Goal: Navigation & Orientation: Find specific page/section

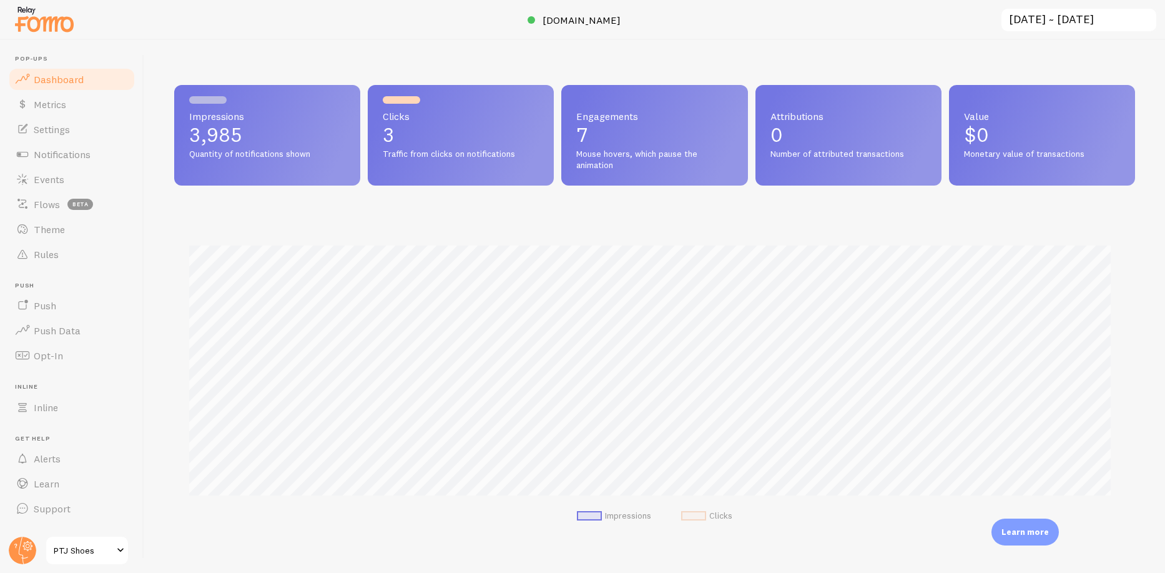
scroll to position [624200, 623576]
click at [24, 550] on circle at bounding box center [22, 549] width 27 height 27
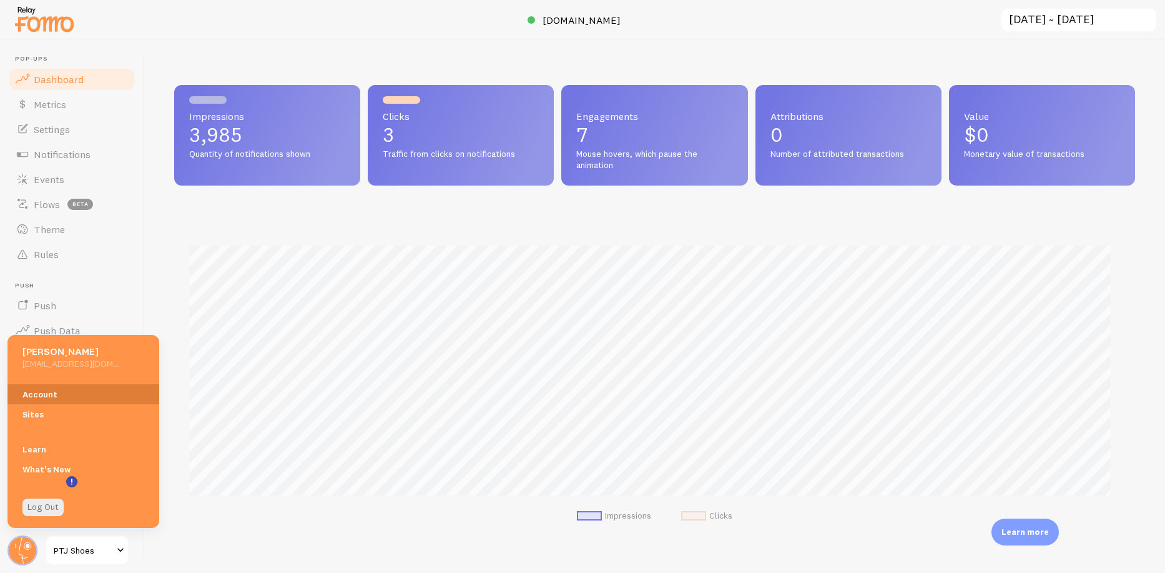
click at [33, 391] on link "Account" at bounding box center [83, 394] width 152 height 20
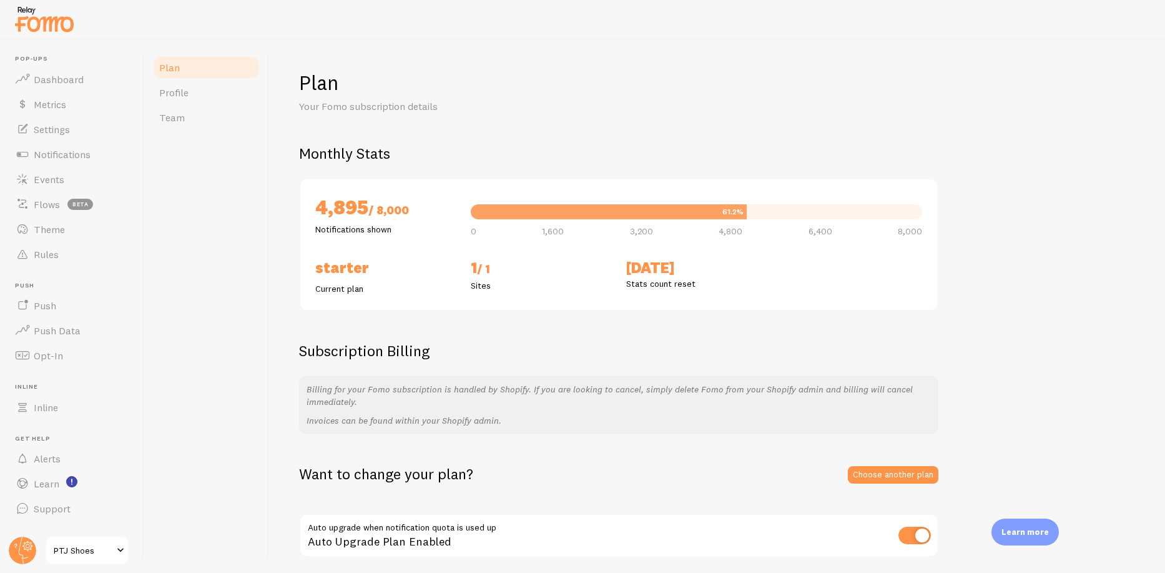
scroll to position [46, 0]
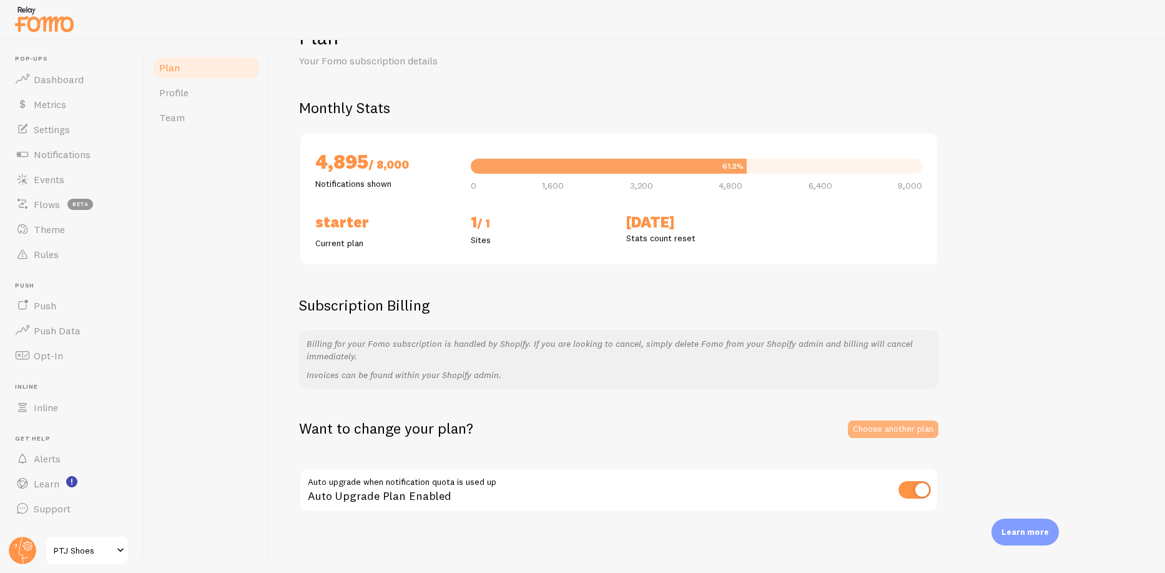
click at [882, 423] on link "Choose another plan" at bounding box center [893, 428] width 91 height 17
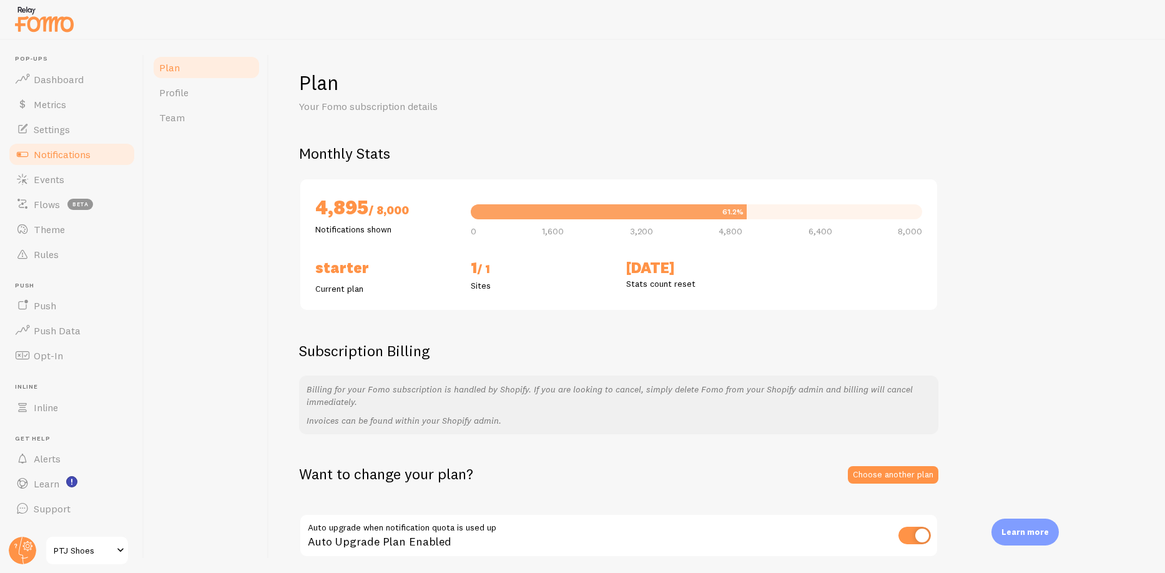
click at [71, 160] on span "Notifications" at bounding box center [62, 154] width 57 height 12
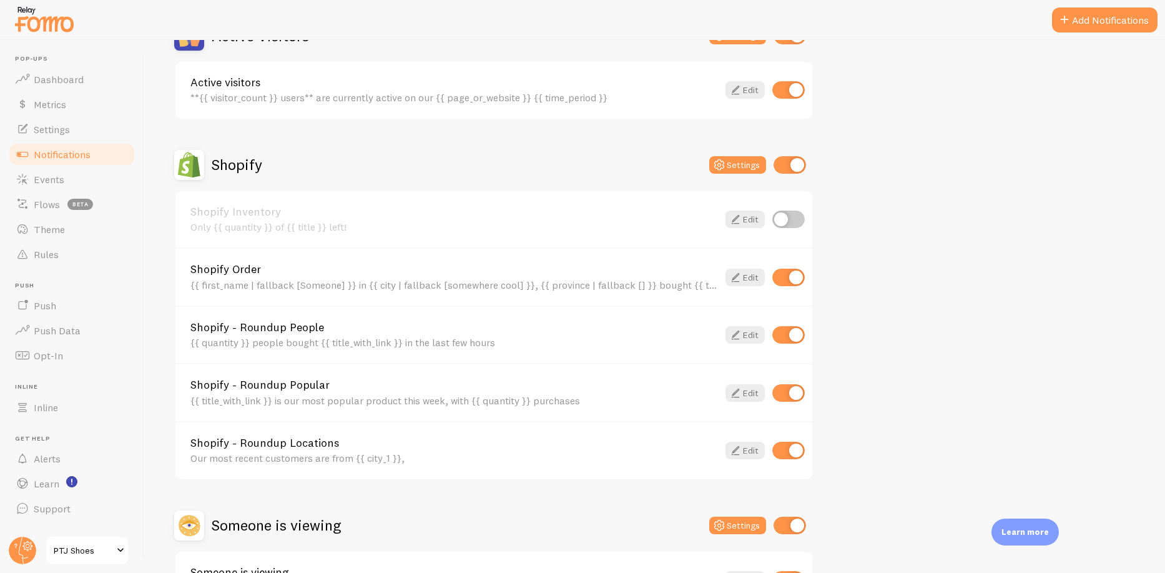
scroll to position [383, 0]
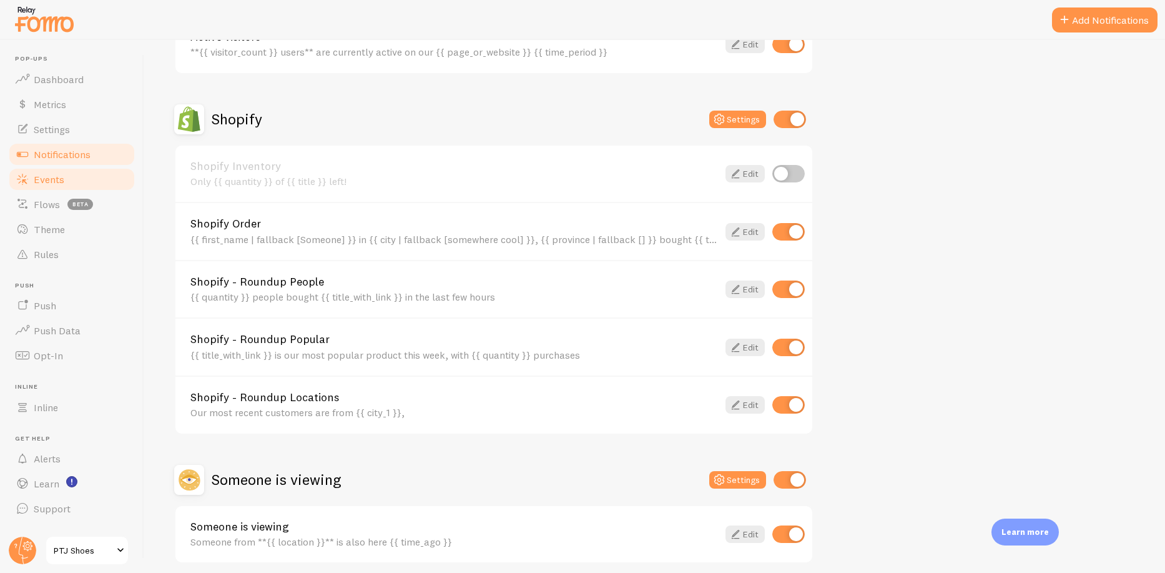
click at [32, 180] on link "Events" at bounding box center [71, 179] width 129 height 25
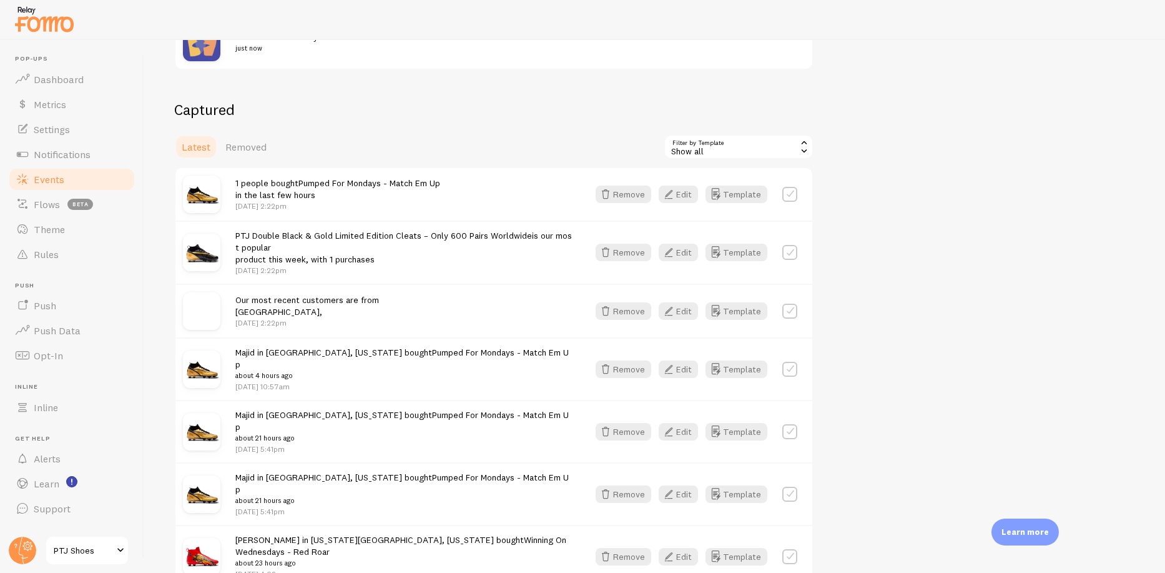
scroll to position [183, 0]
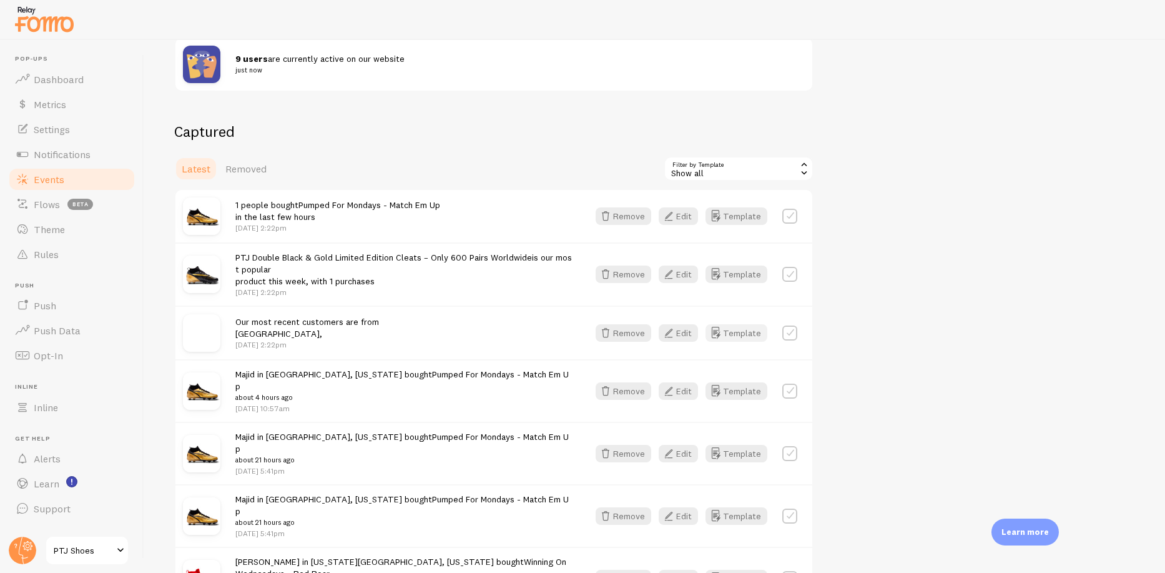
click at [726, 335] on button "Template" at bounding box center [737, 332] width 62 height 17
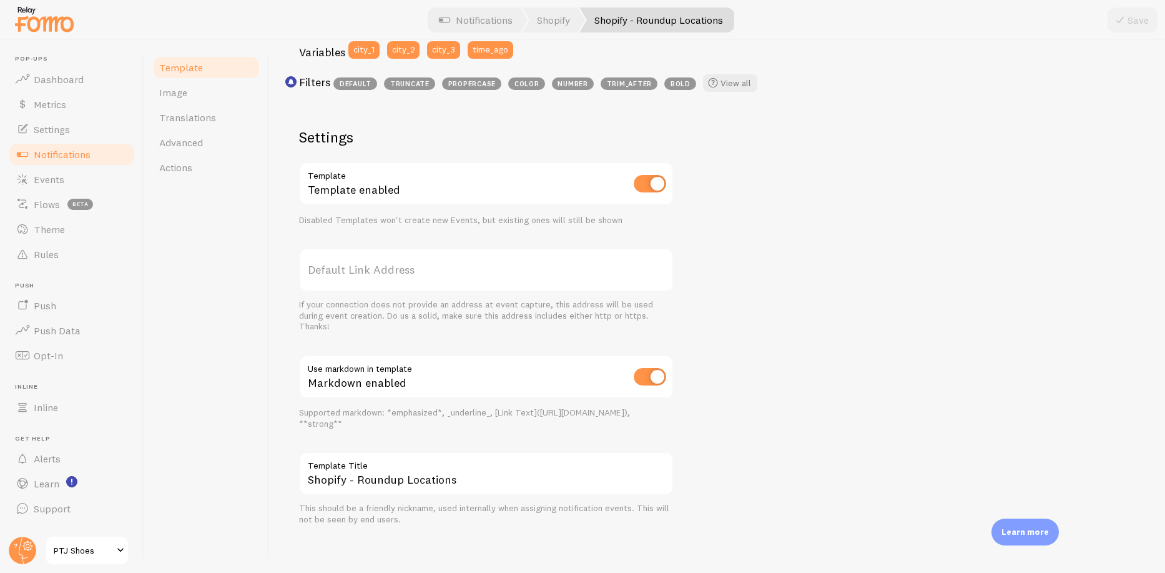
scroll to position [360, 0]
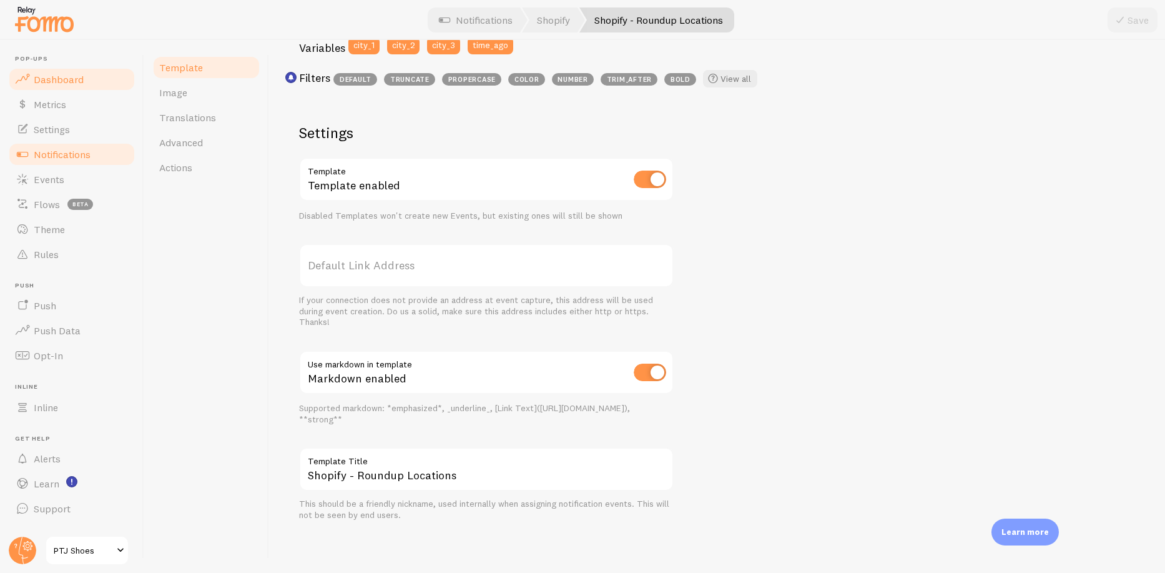
click at [51, 81] on span "Dashboard" at bounding box center [59, 79] width 50 height 12
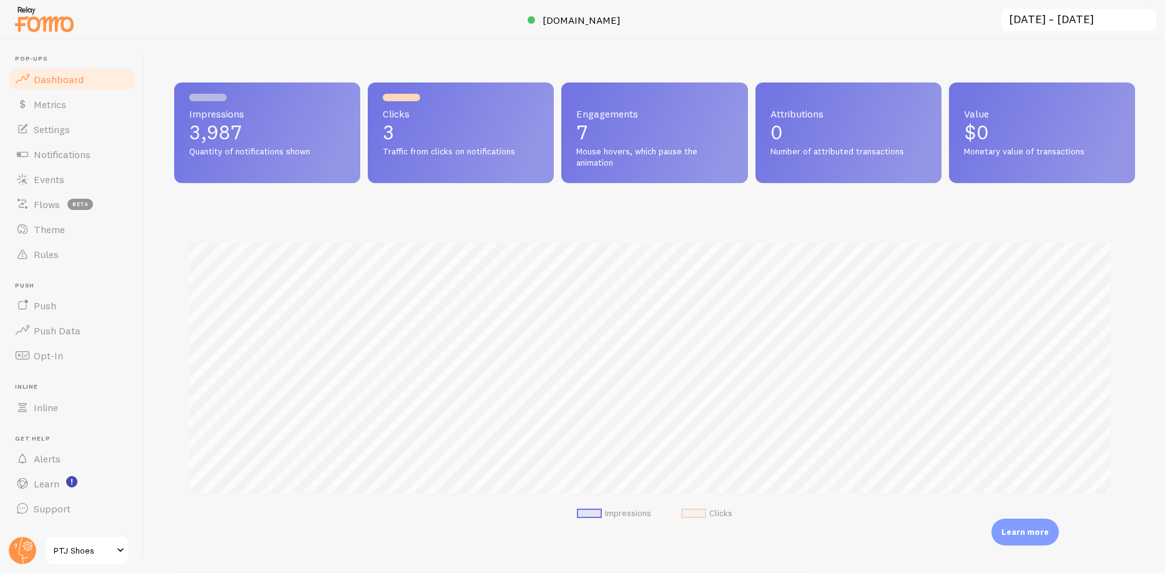
scroll to position [5, 0]
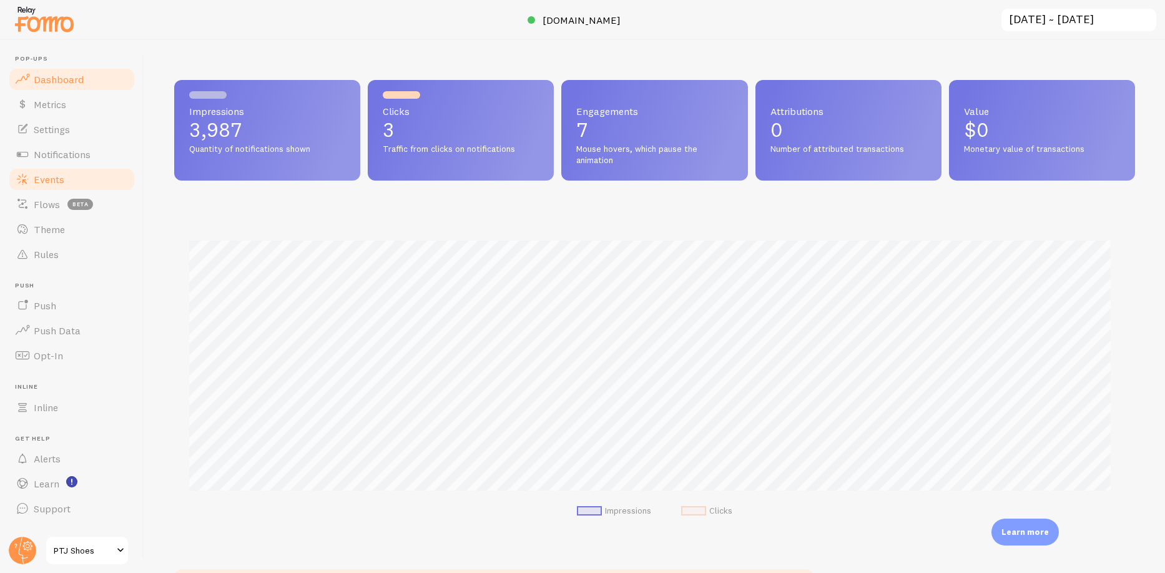
click at [65, 175] on link "Events" at bounding box center [71, 179] width 129 height 25
